Goal: Transaction & Acquisition: Book appointment/travel/reservation

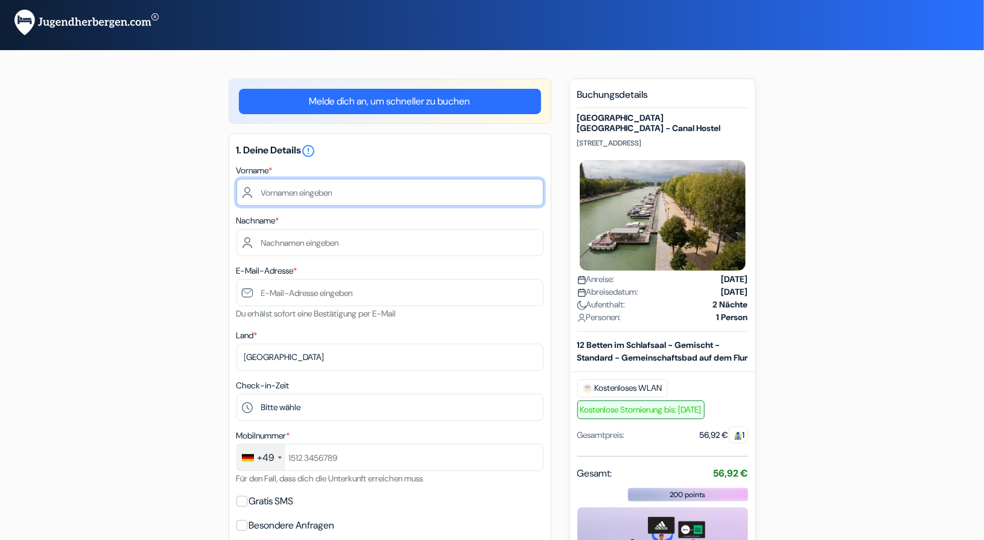
click at [312, 187] on input "text" at bounding box center [390, 192] width 307 height 27
type input "[PERSON_NAME]"
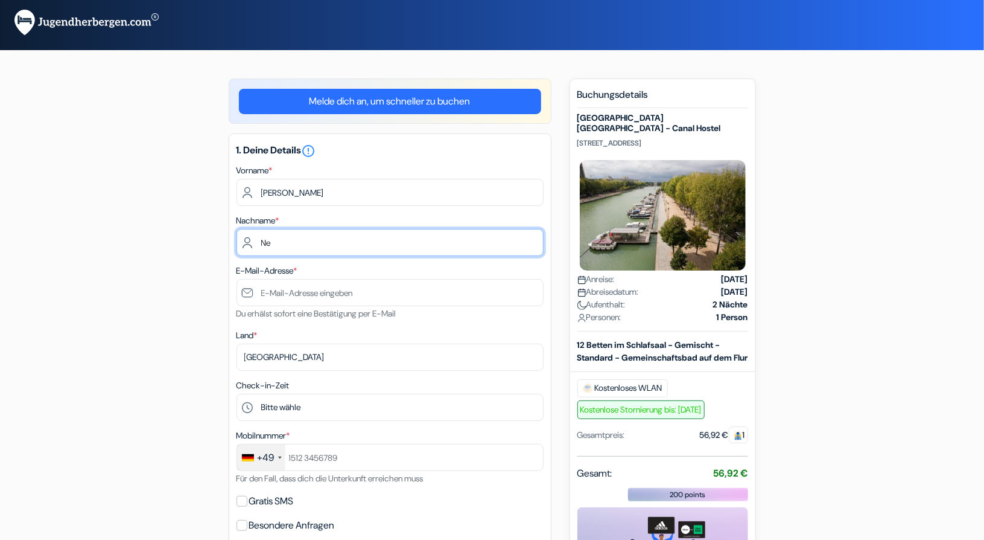
type input "N"
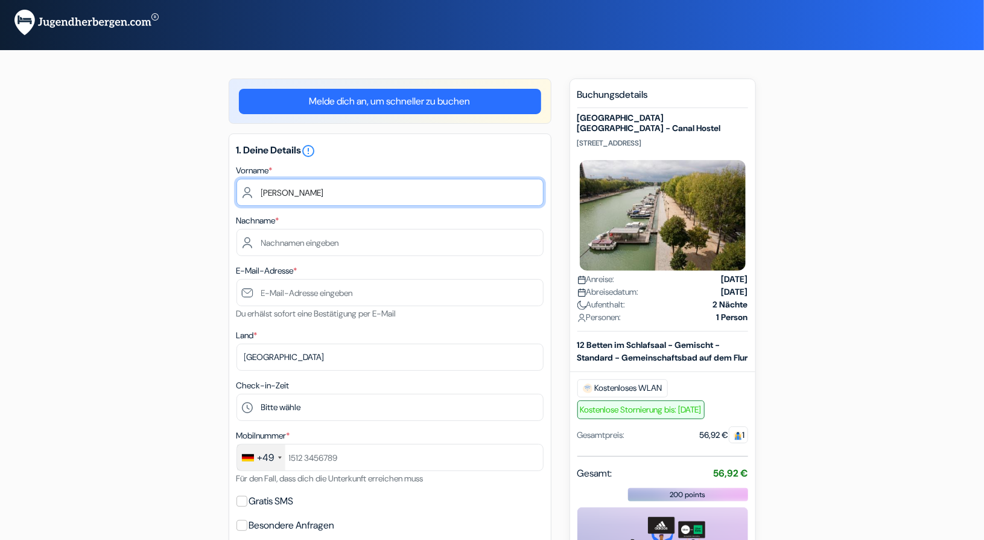
click at [308, 195] on input "[PERSON_NAME]" at bounding box center [390, 192] width 307 height 27
type input "[PERSON_NAME]"
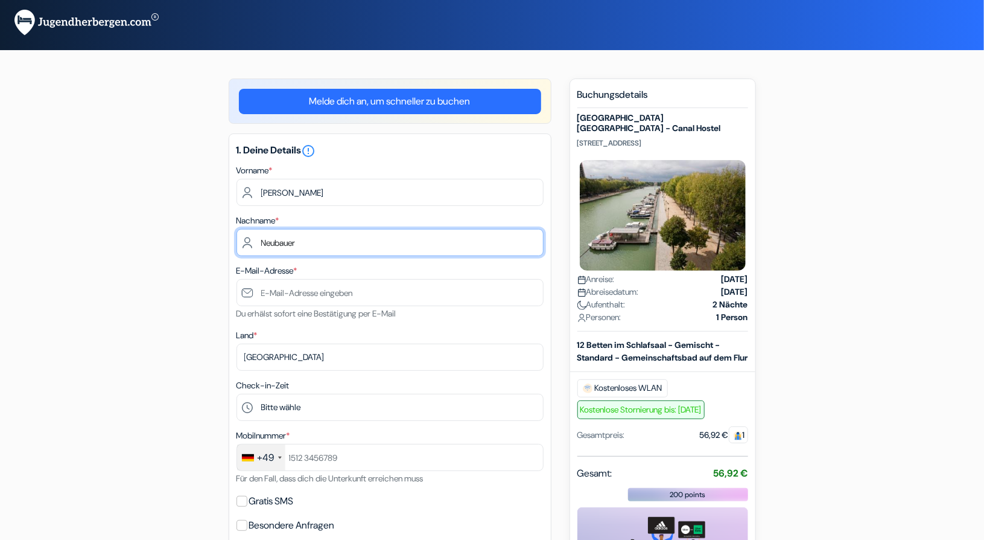
type input "Neubauer"
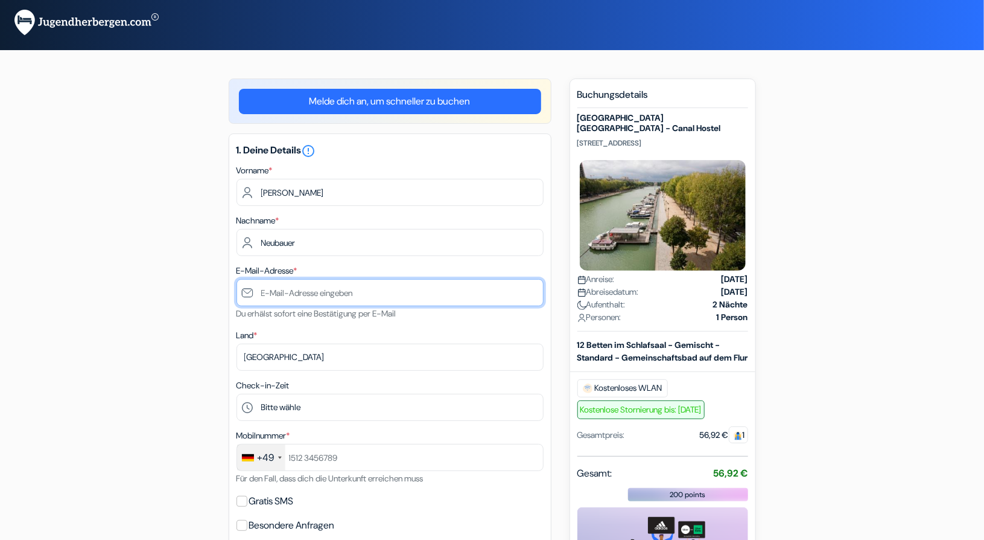
type input "l"
type input "[EMAIL_ADDRESS][DOMAIN_NAME]"
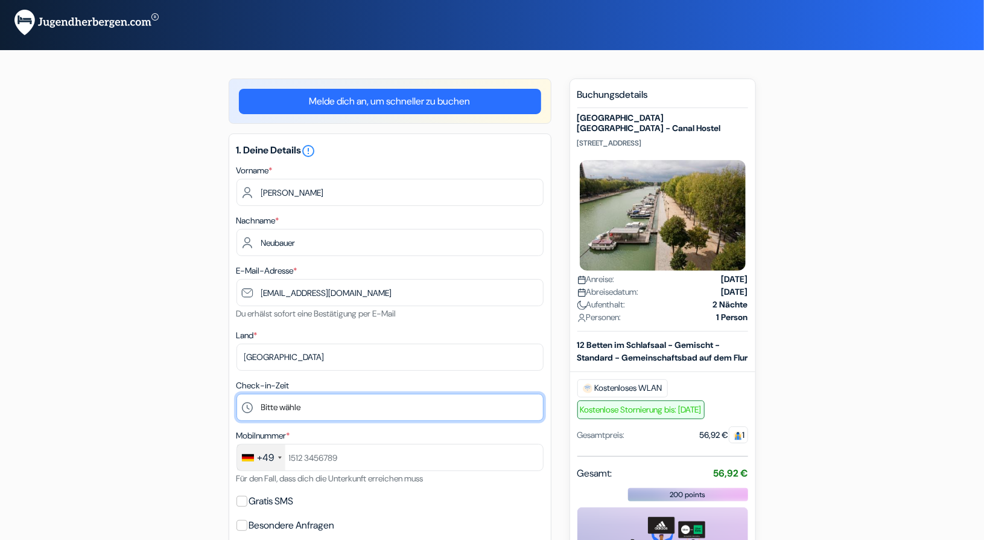
click at [262, 403] on select "Bitte wähle 1:00 2:00 3:00 4:00 5:00 6:00 7:00 8:00 9:00 10:00 11:00 12:00 13:0…" at bounding box center [390, 406] width 307 height 27
select select "16"
click at [237, 394] on select "Bitte wähle 1:00 2:00 3:00 4:00 5:00 6:00 7:00 8:00 9:00 10:00 11:00 12:00 13:0…" at bounding box center [390, 406] width 307 height 27
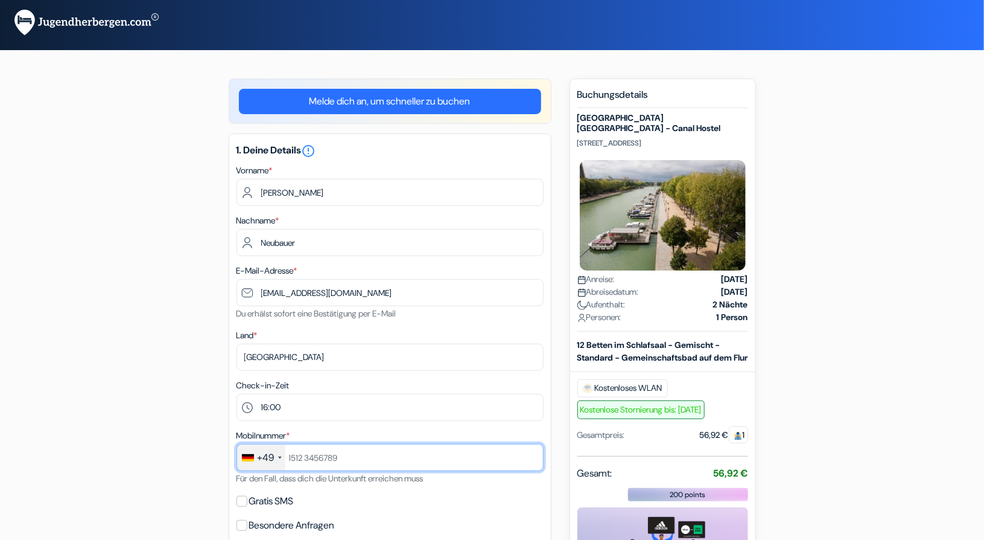
click at [350, 456] on input "text" at bounding box center [390, 457] width 307 height 27
type input "2"
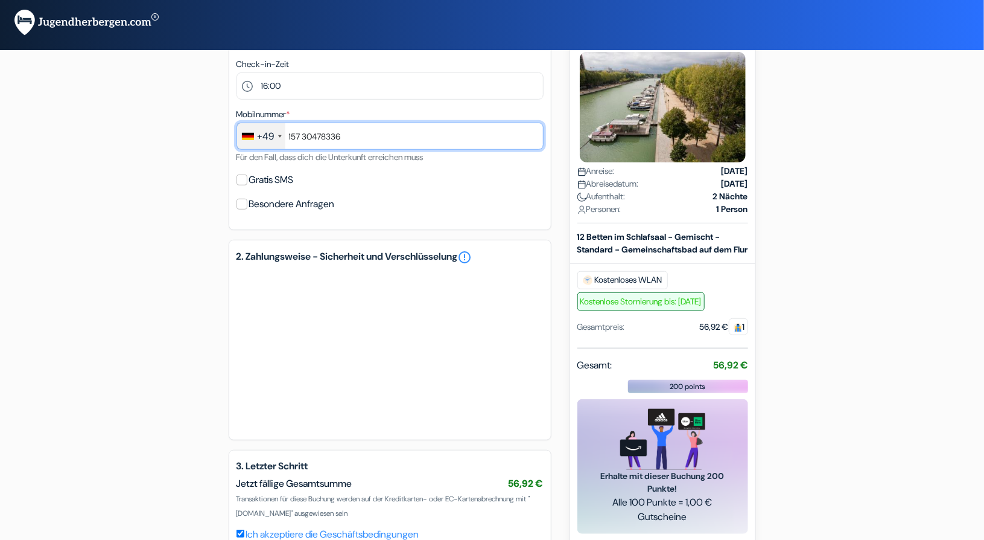
scroll to position [320, 0]
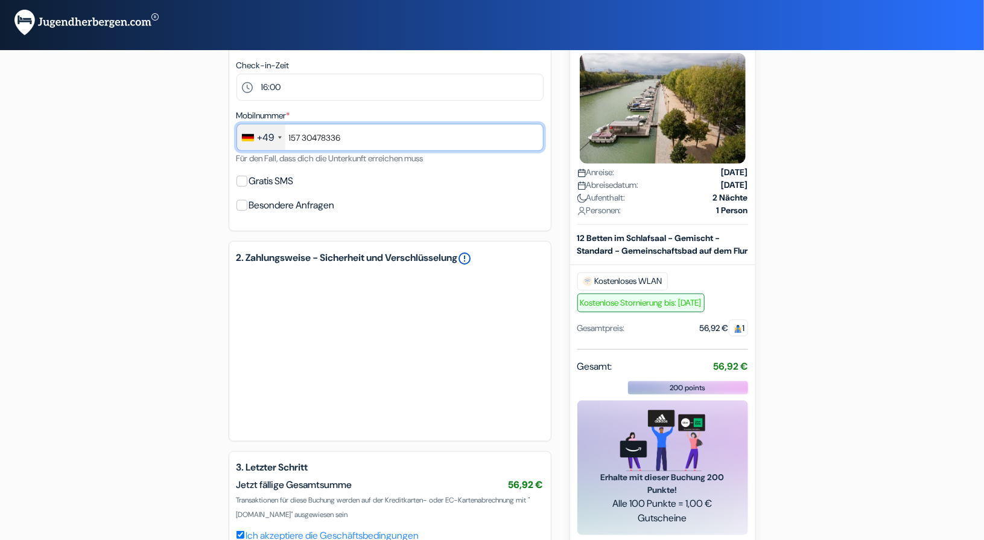
type input "157 30478336"
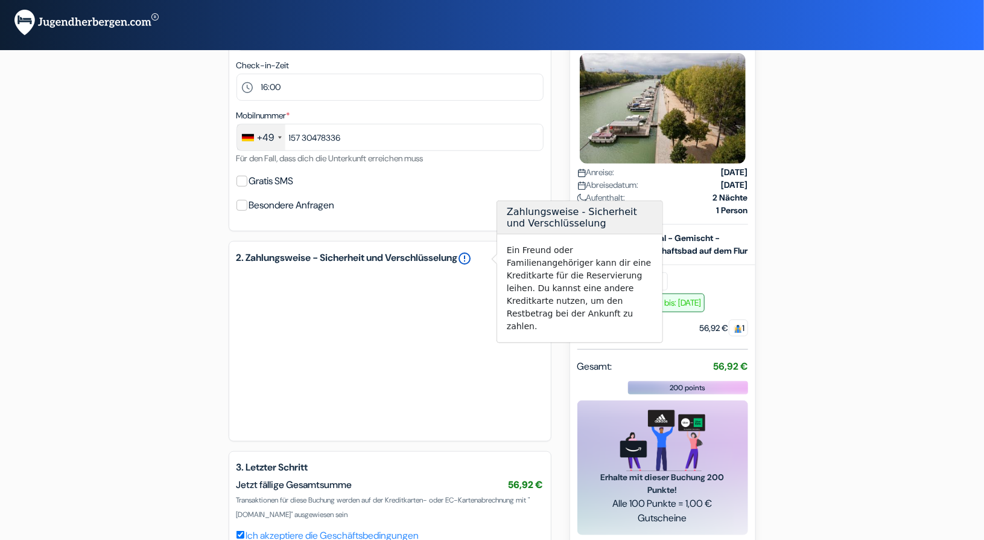
click at [473, 255] on link "error_outline" at bounding box center [465, 258] width 14 height 14
